Goal: Task Accomplishment & Management: Manage account settings

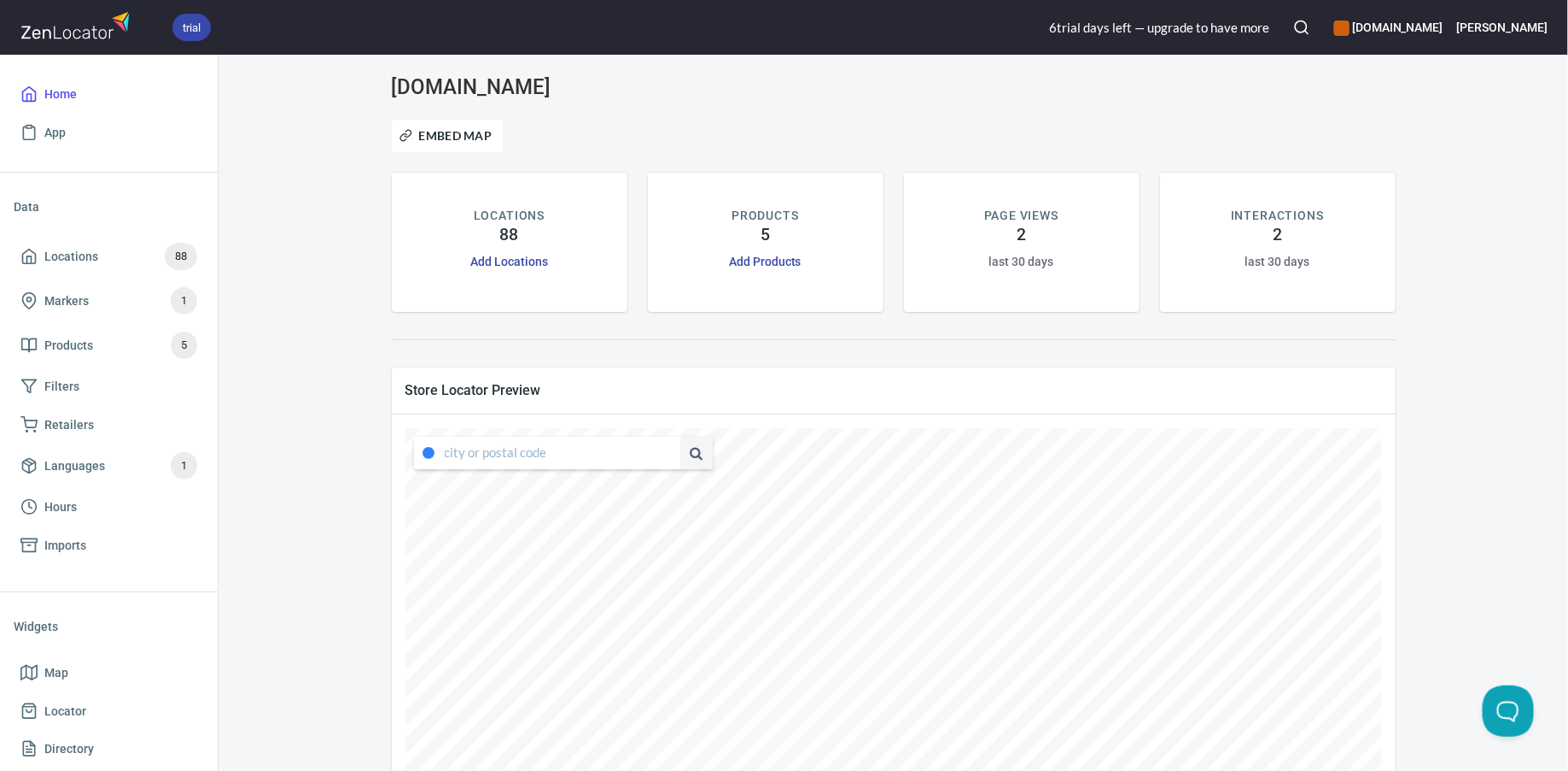
type input "[STREET_ADDRESS][PERSON_NAME][US_STATE]"
click at [1220, 26] on div "6 trial day s left — upgrade to have more" at bounding box center [1159, 28] width 220 height 18
click at [1443, 18] on h6 "[DOMAIN_NAME]" at bounding box center [1388, 28] width 109 height 19
click at [1242, 103] on div at bounding box center [784, 386] width 1568 height 771
click at [1537, 35] on h6 "[PERSON_NAME]" at bounding box center [1503, 28] width 90 height 19
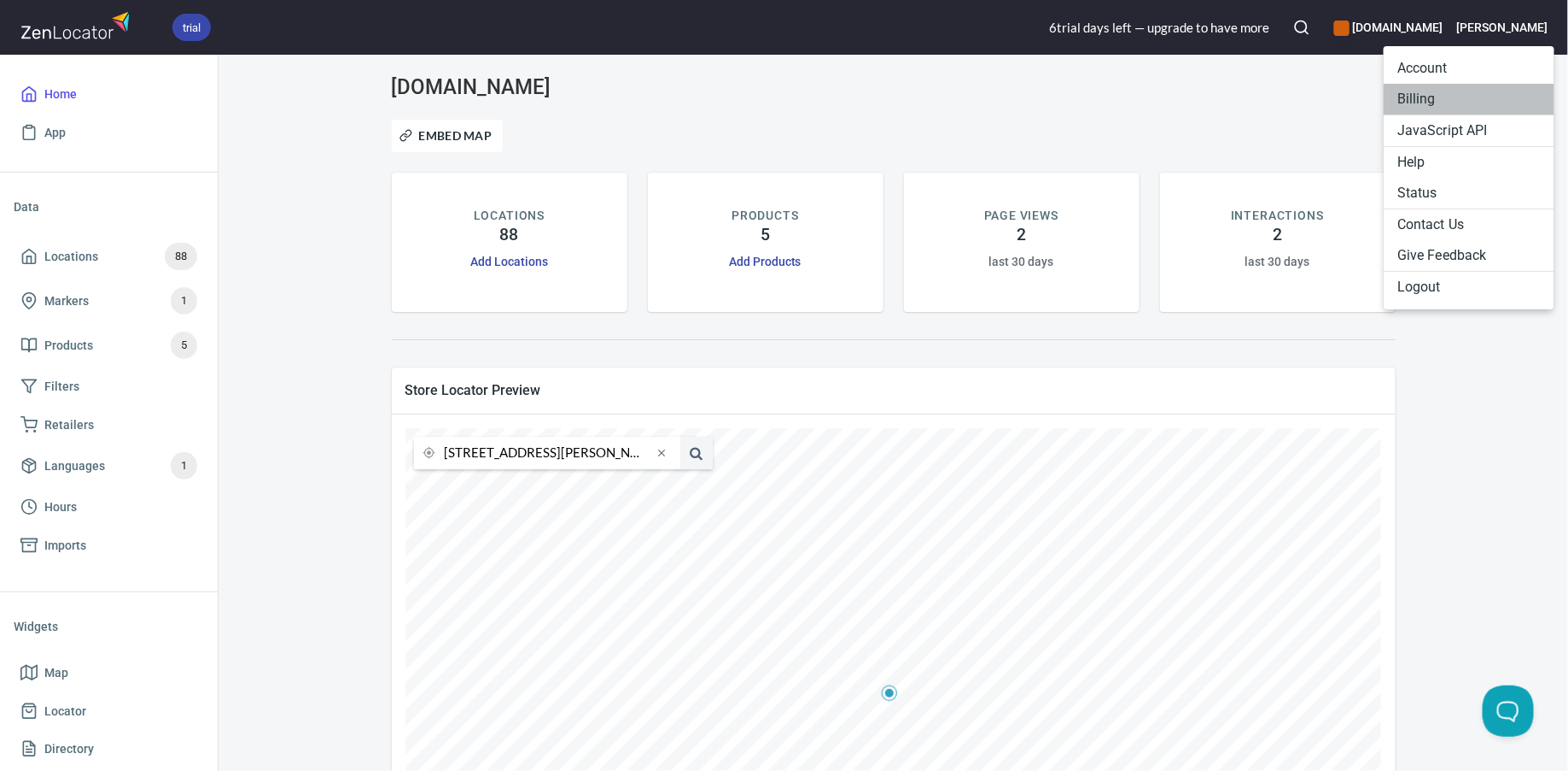
click at [1440, 104] on li "Billing" at bounding box center [1470, 99] width 171 height 31
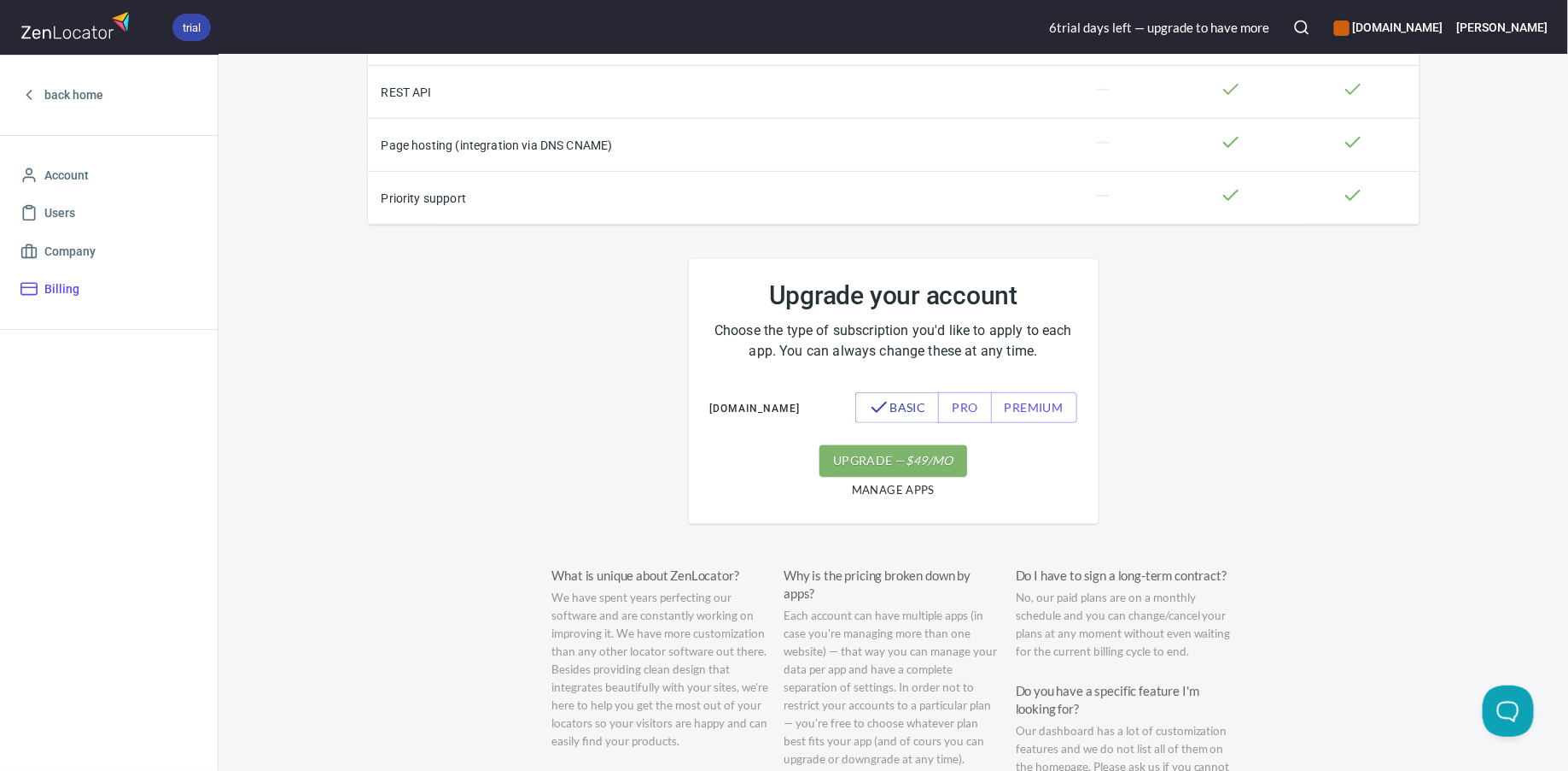
scroll to position [482, 0]
click at [965, 417] on button "pro" at bounding box center [965, 410] width 53 height 32
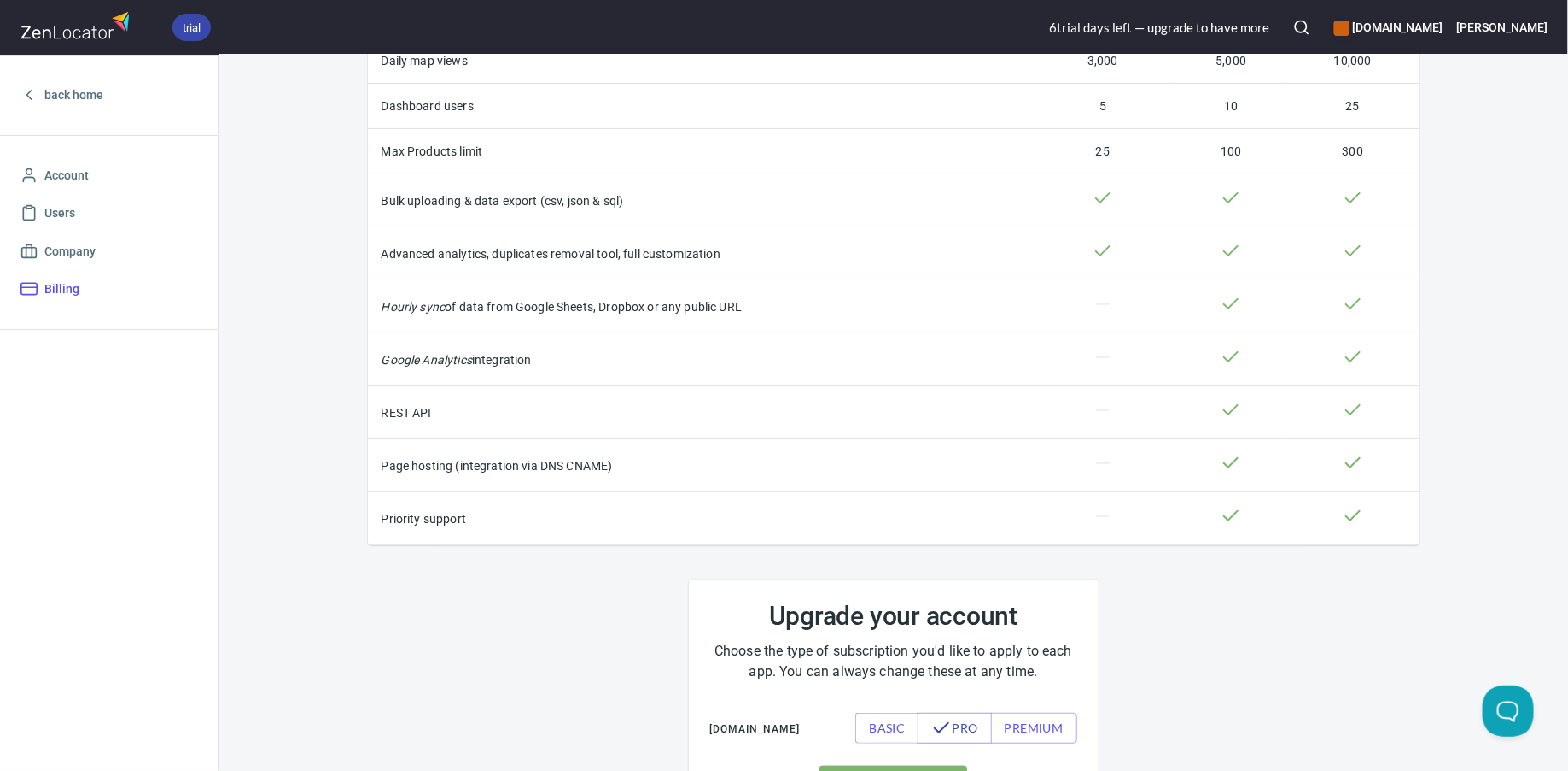
scroll to position [0, 0]
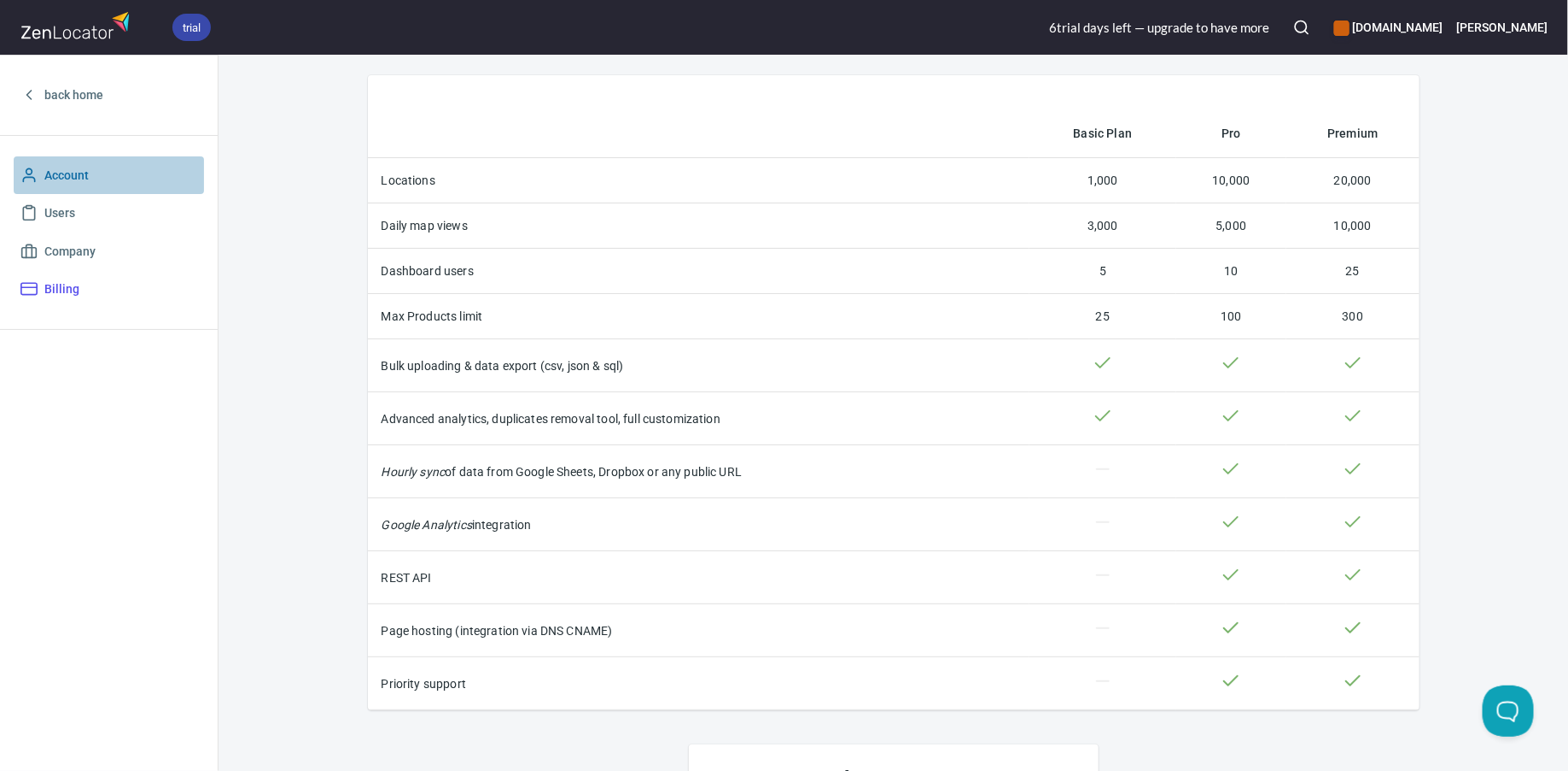
click at [133, 159] on link "Account" at bounding box center [109, 176] width 190 height 38
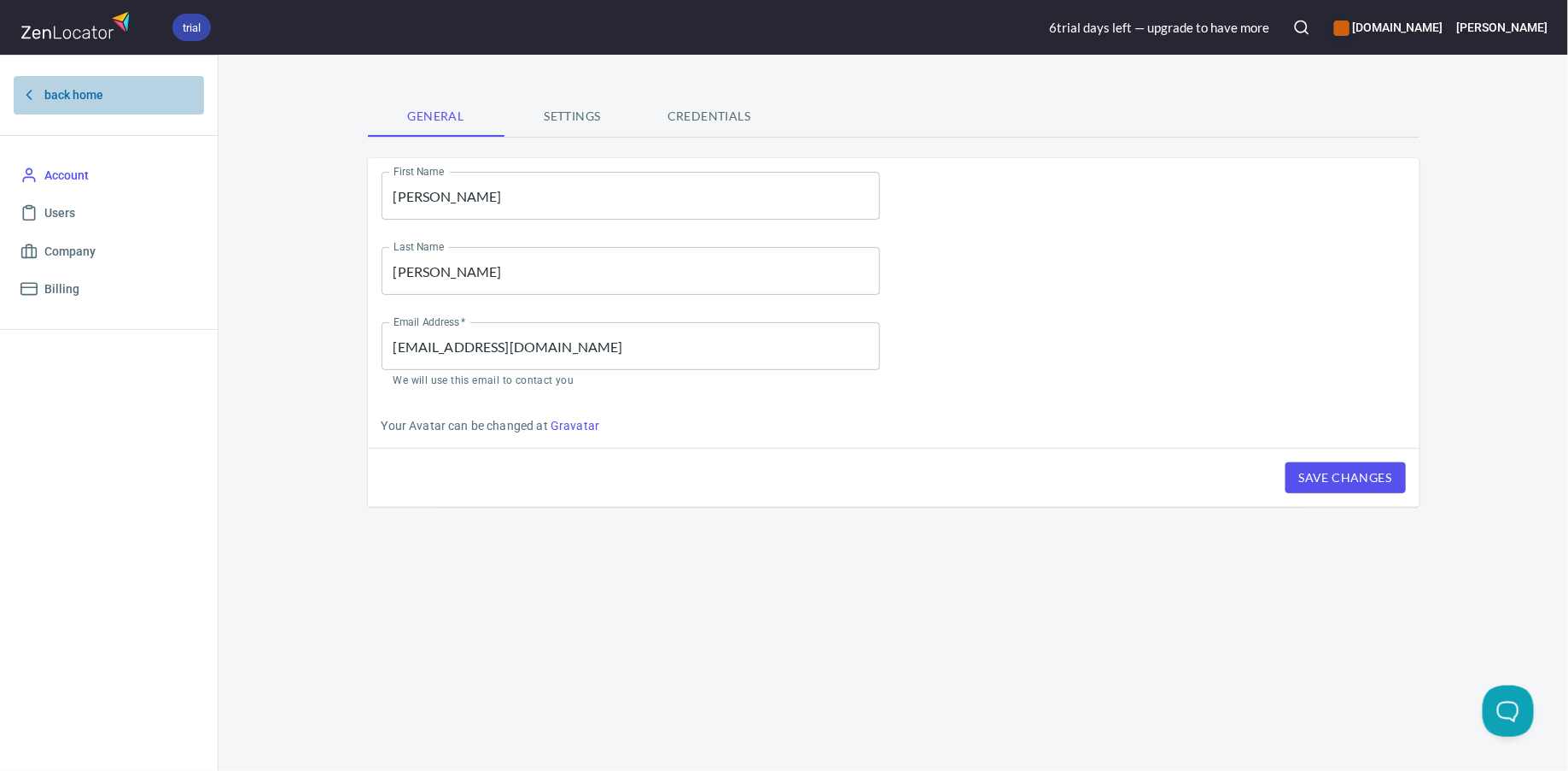
click at [134, 96] on span "back home" at bounding box center [109, 95] width 177 height 21
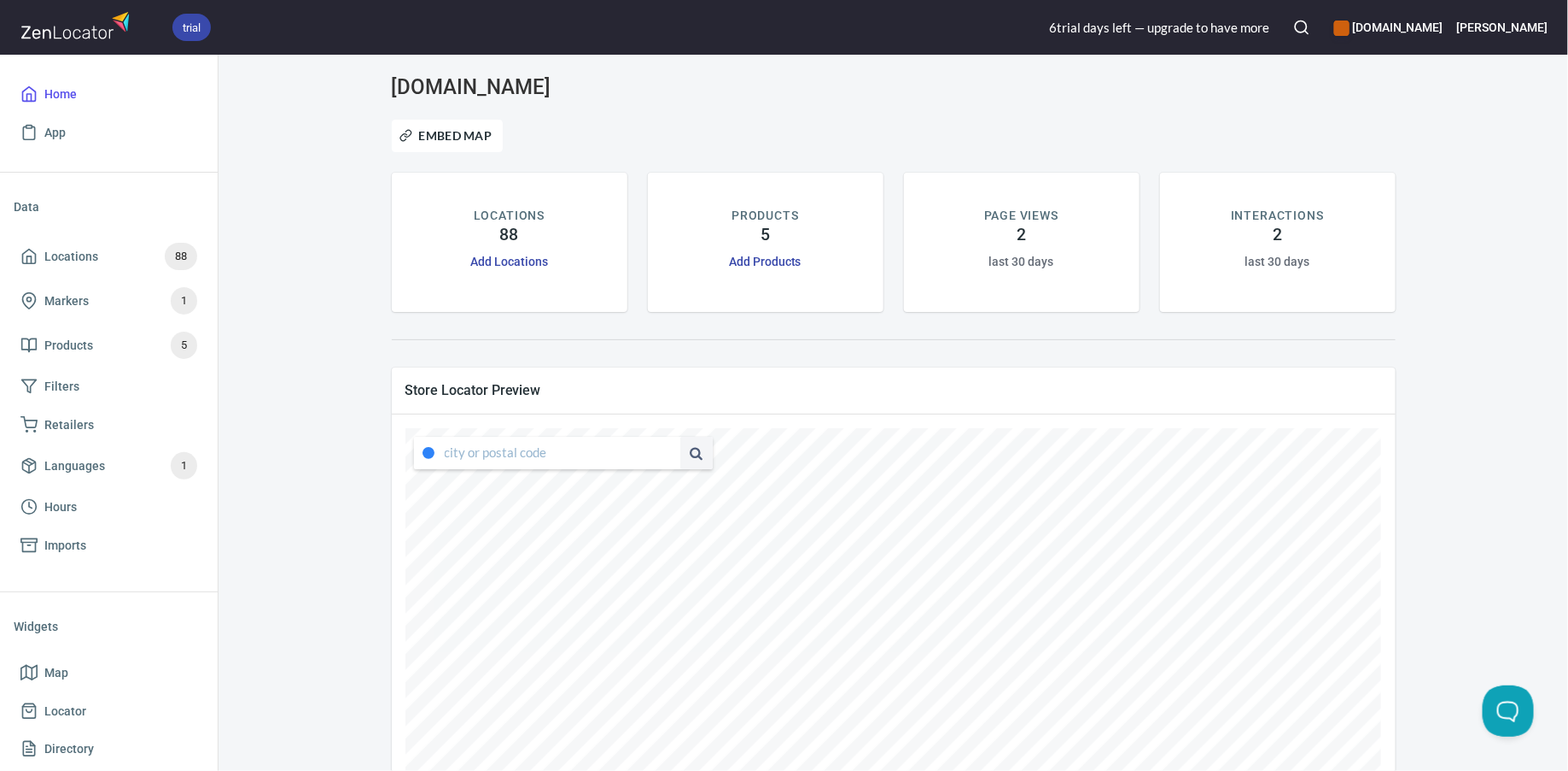
type input "[STREET_ADDRESS][PERSON_NAME][US_STATE]"
click at [1169, 34] on div "6 trial day s left — upgrade to have more" at bounding box center [1159, 28] width 220 height 18
click at [1523, 35] on h6 "[PERSON_NAME]" at bounding box center [1503, 28] width 90 height 19
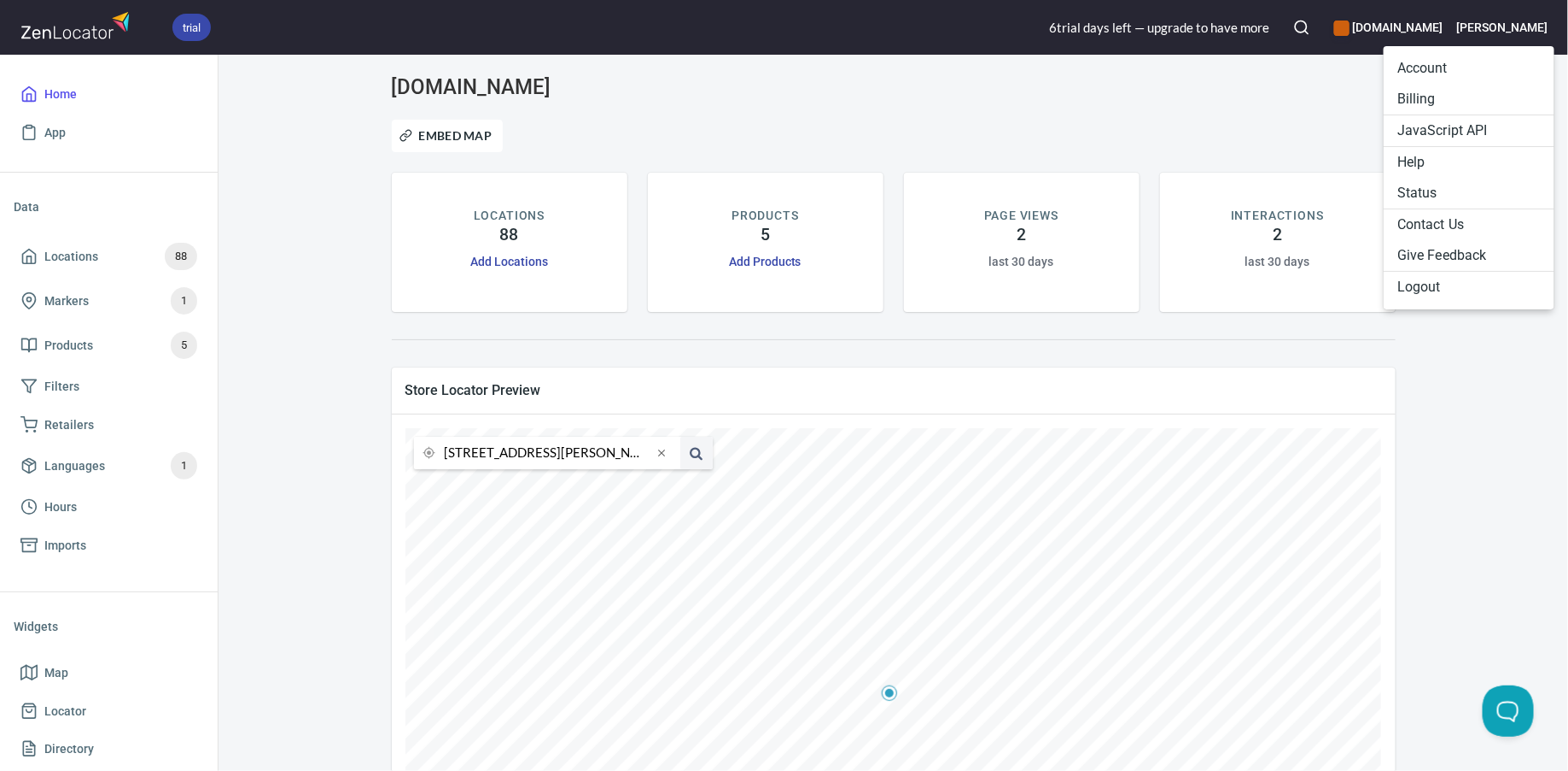
click at [1424, 303] on ul "Account Billing JavaScript API Help Status Contact Us Give Feedback Logout" at bounding box center [1470, 178] width 171 height 263
click at [1424, 288] on li "Logout" at bounding box center [1470, 287] width 171 height 31
